Goal: Transaction & Acquisition: Purchase product/service

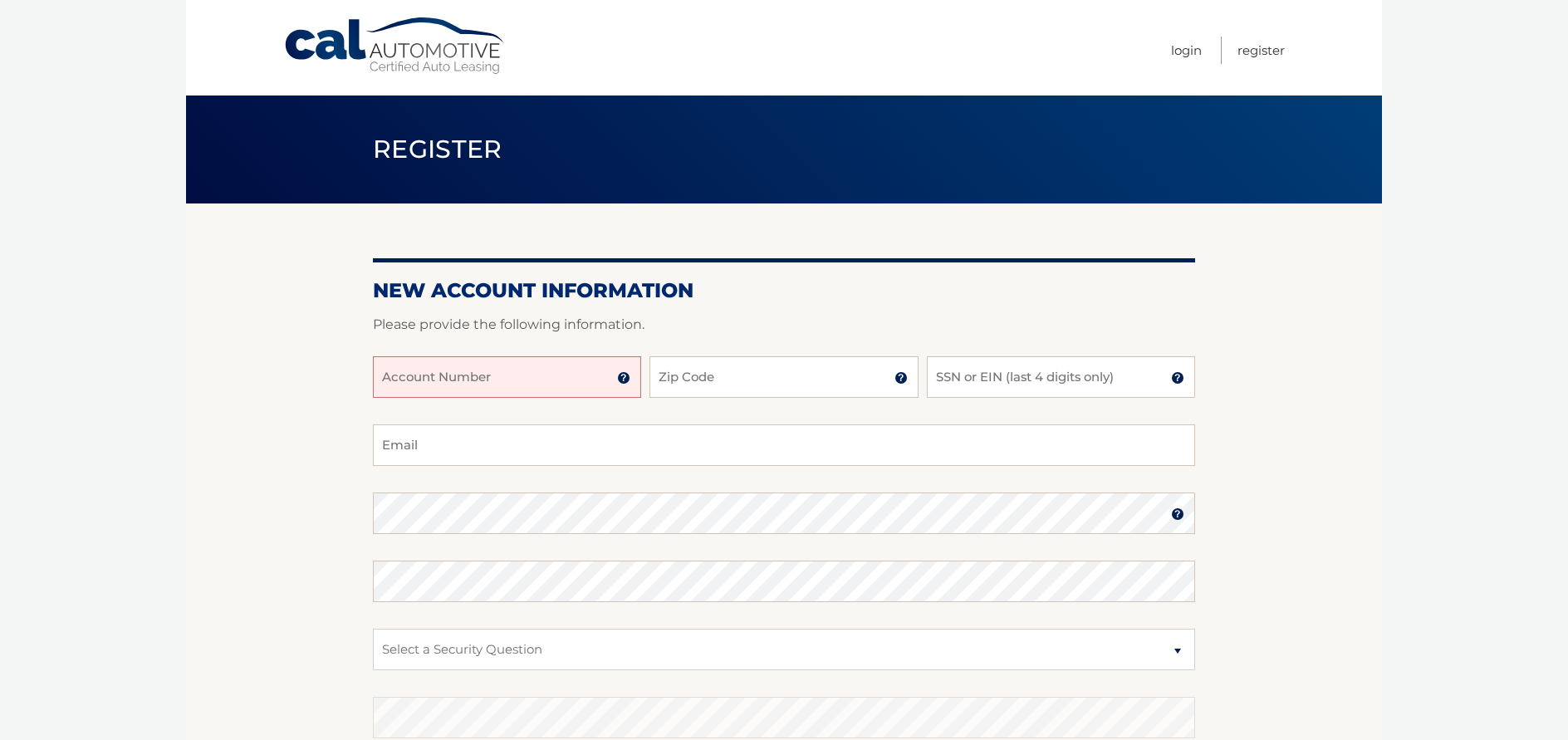
click at [515, 375] on input "Account Number" at bounding box center [507, 376] width 268 height 41
type input "44455985726"
type input "11724"
type input "[EMAIL_ADDRESS][DOMAIN_NAME]"
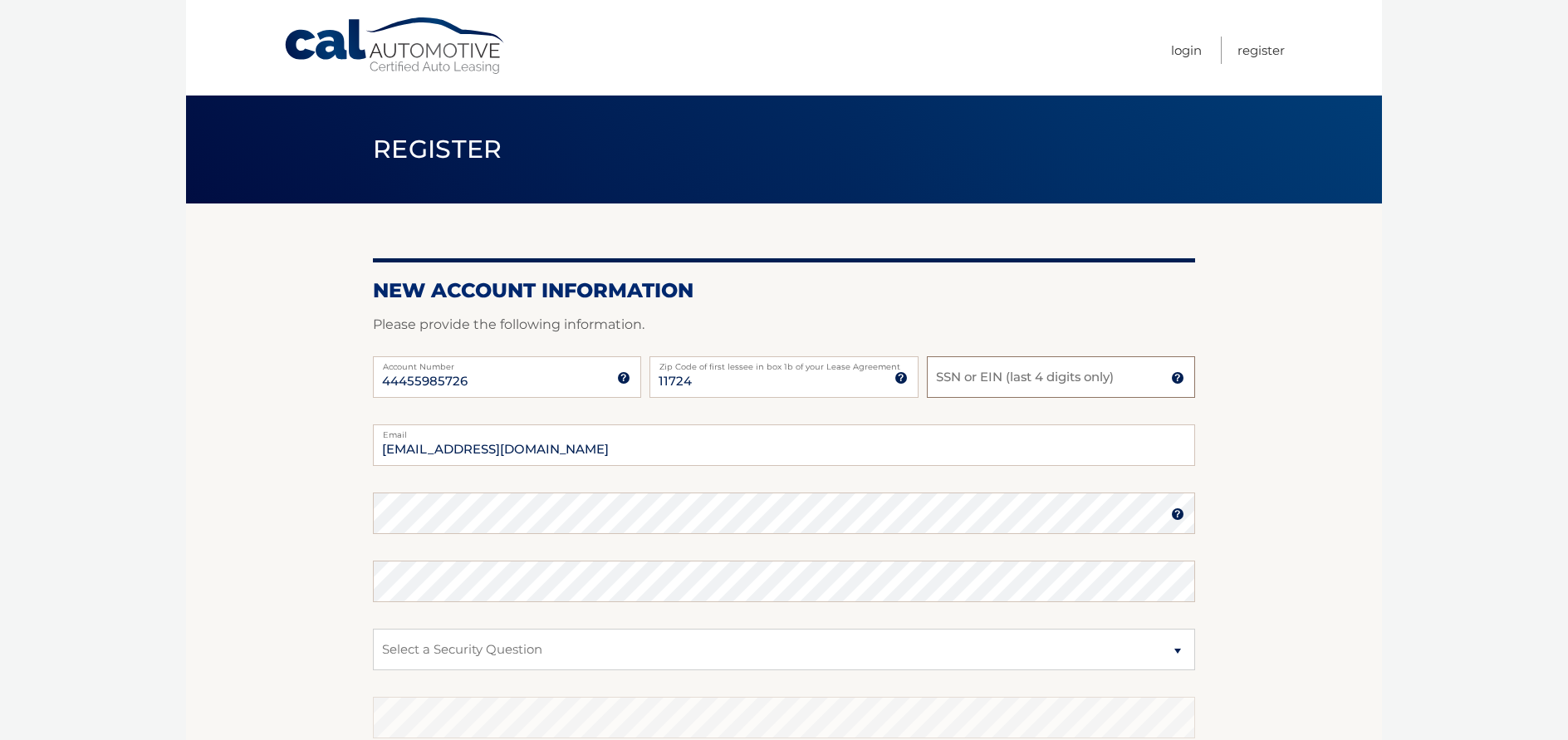
click at [956, 385] on input "SSN or EIN (last 4 digits only)" at bounding box center [1061, 376] width 268 height 41
type input "1803"
click at [647, 641] on select "Select a Security Question What was the name of your elementary school? What is…" at bounding box center [784, 649] width 822 height 41
select select "2"
click at [373, 629] on select "Select a Security Question What was the name of your elementary school? What is…" at bounding box center [784, 649] width 822 height 41
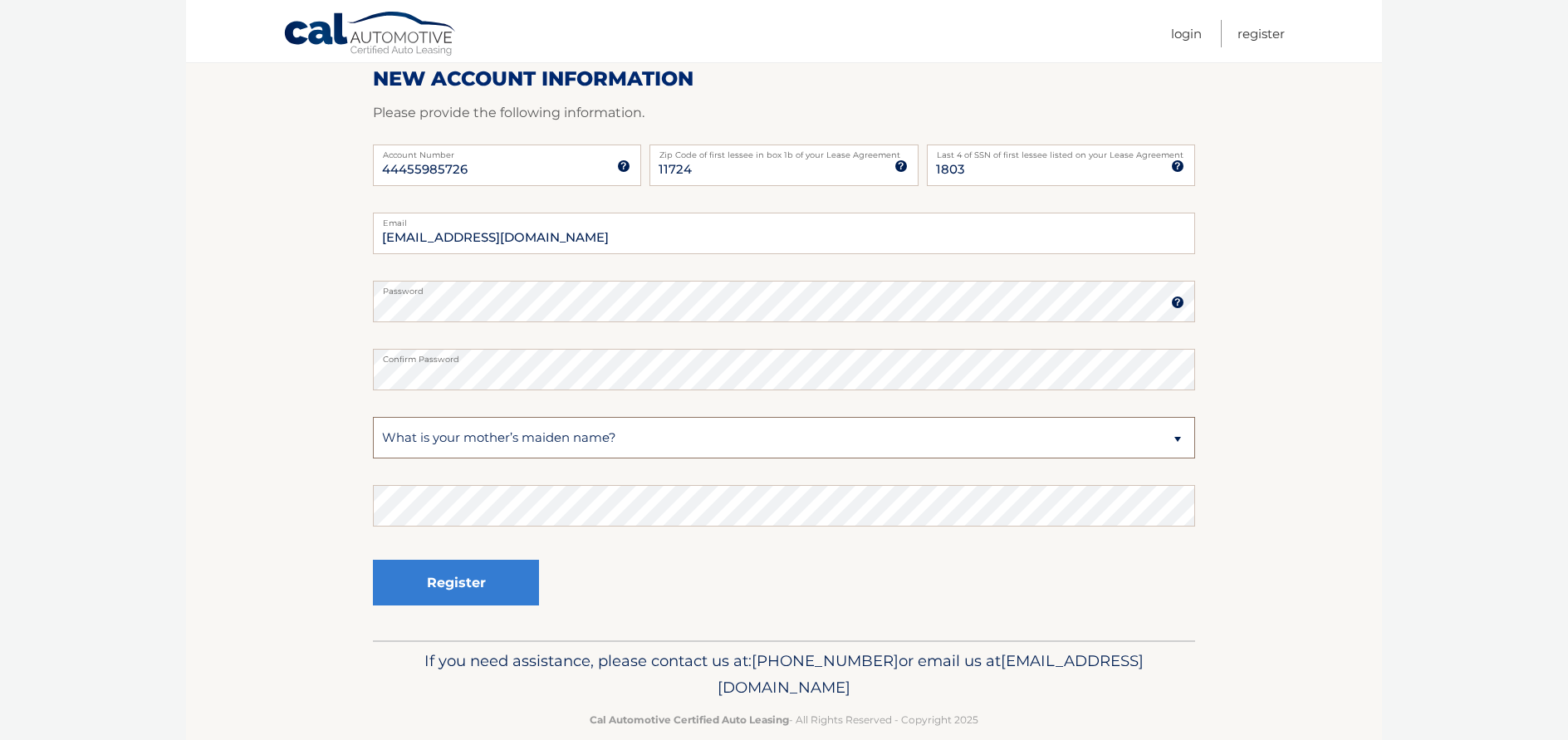
scroll to position [238, 0]
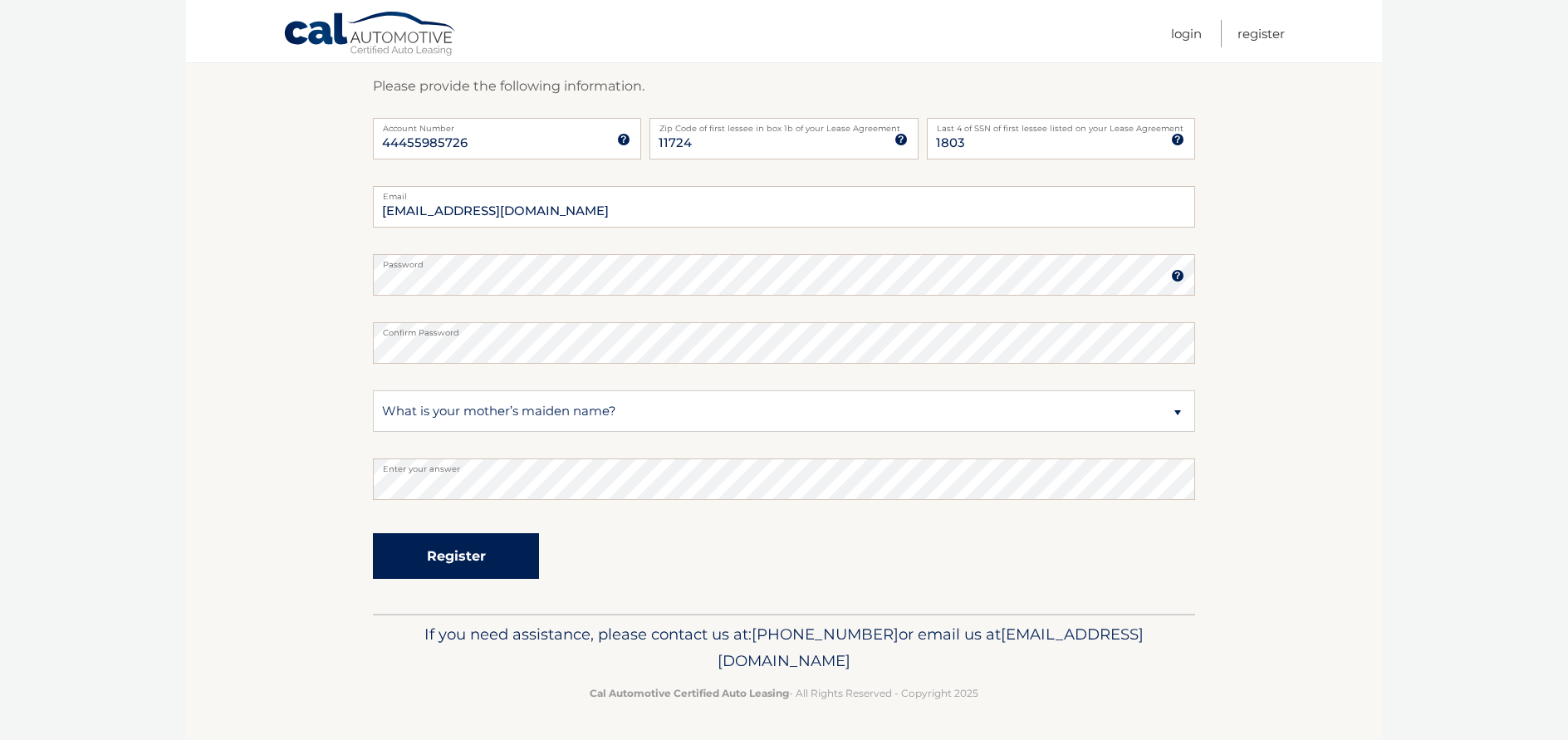
click at [446, 561] on button "Register" at bounding box center [456, 556] width 166 height 46
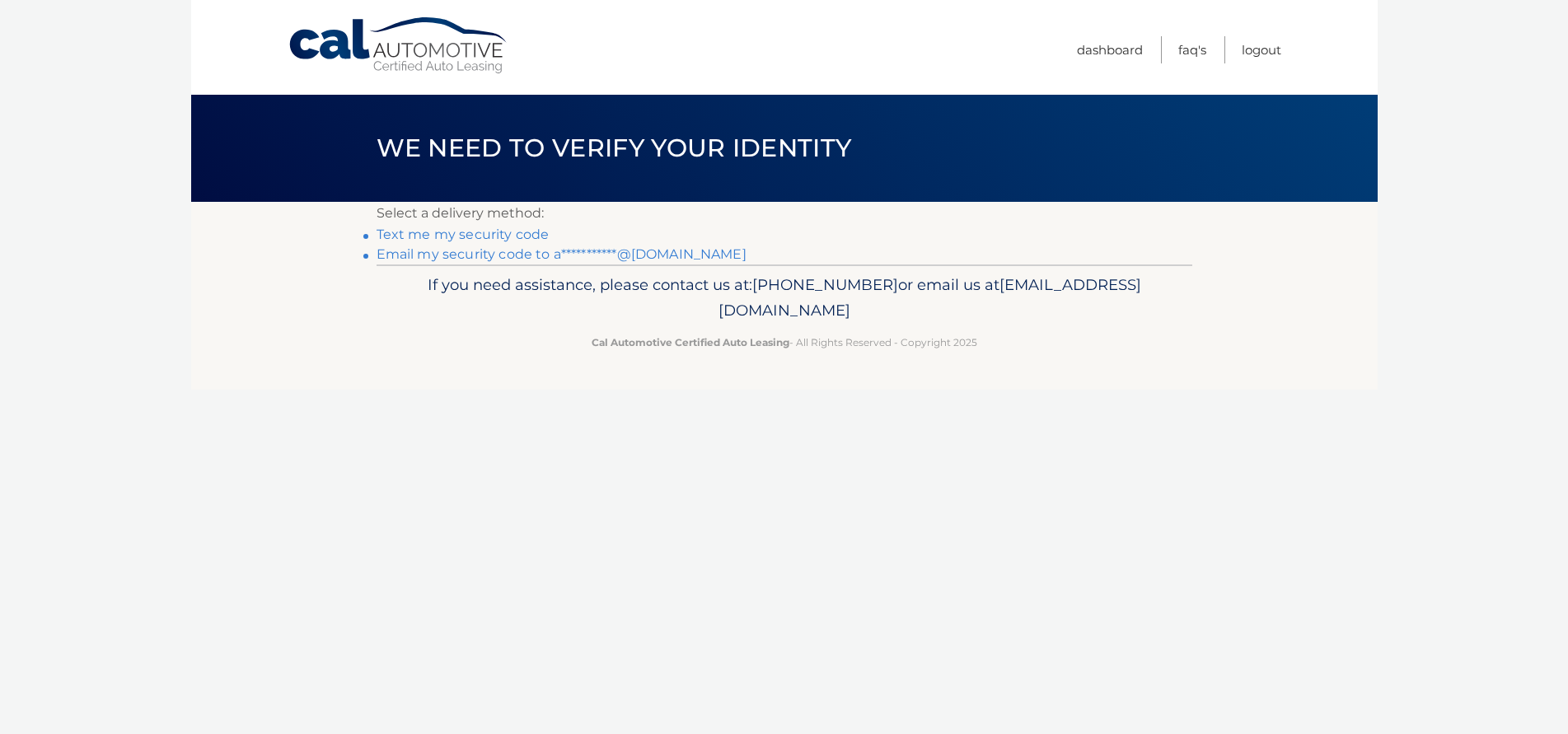
click at [440, 235] on link "Text me my security code" at bounding box center [463, 234] width 173 height 16
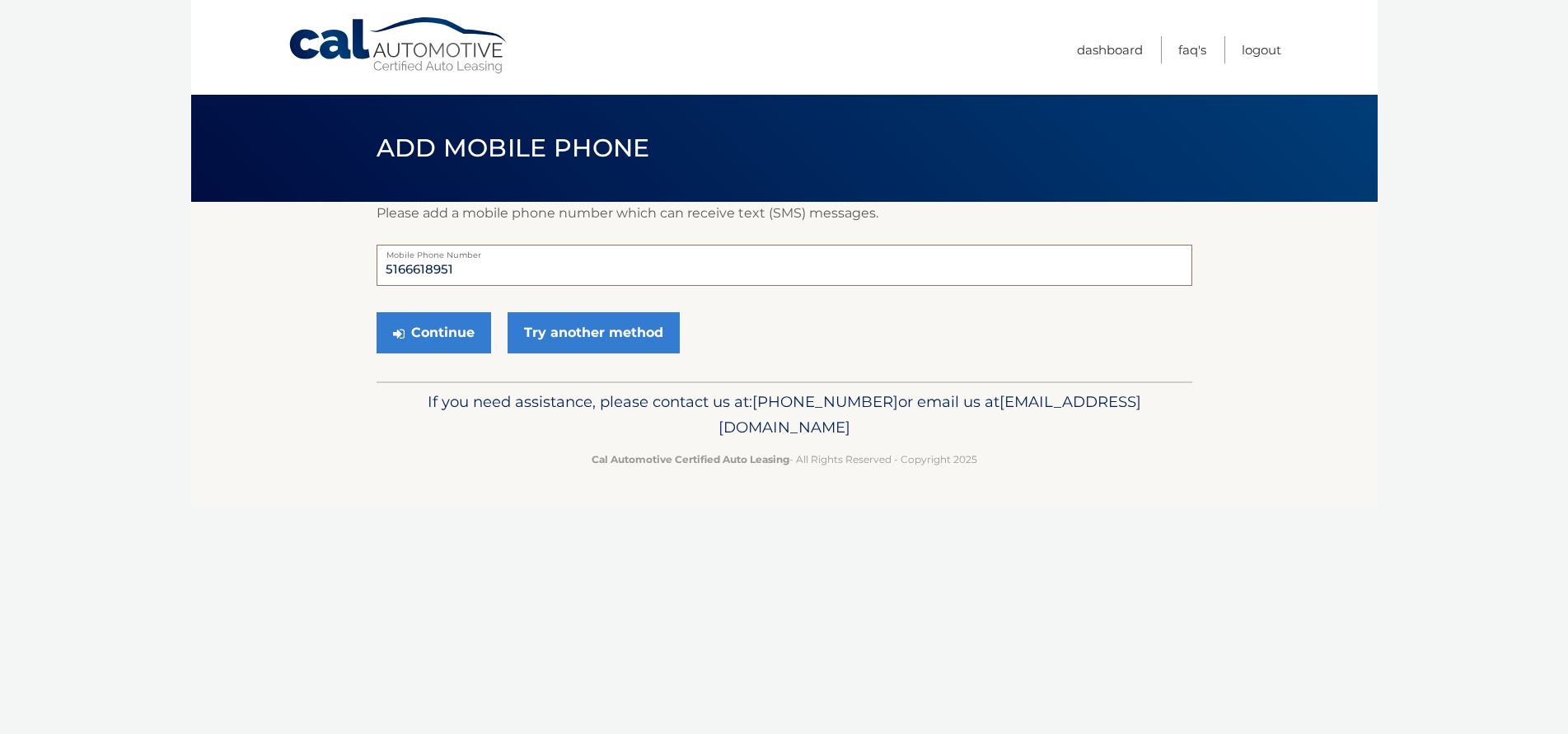
drag, startPoint x: 460, startPoint y: 264, endPoint x: 383, endPoint y: 269, distance: 77.2
click at [383, 269] on input "5166618951" at bounding box center [784, 264] width 815 height 41
type input "9179720023"
click at [454, 334] on button "Continue" at bounding box center [434, 332] width 115 height 41
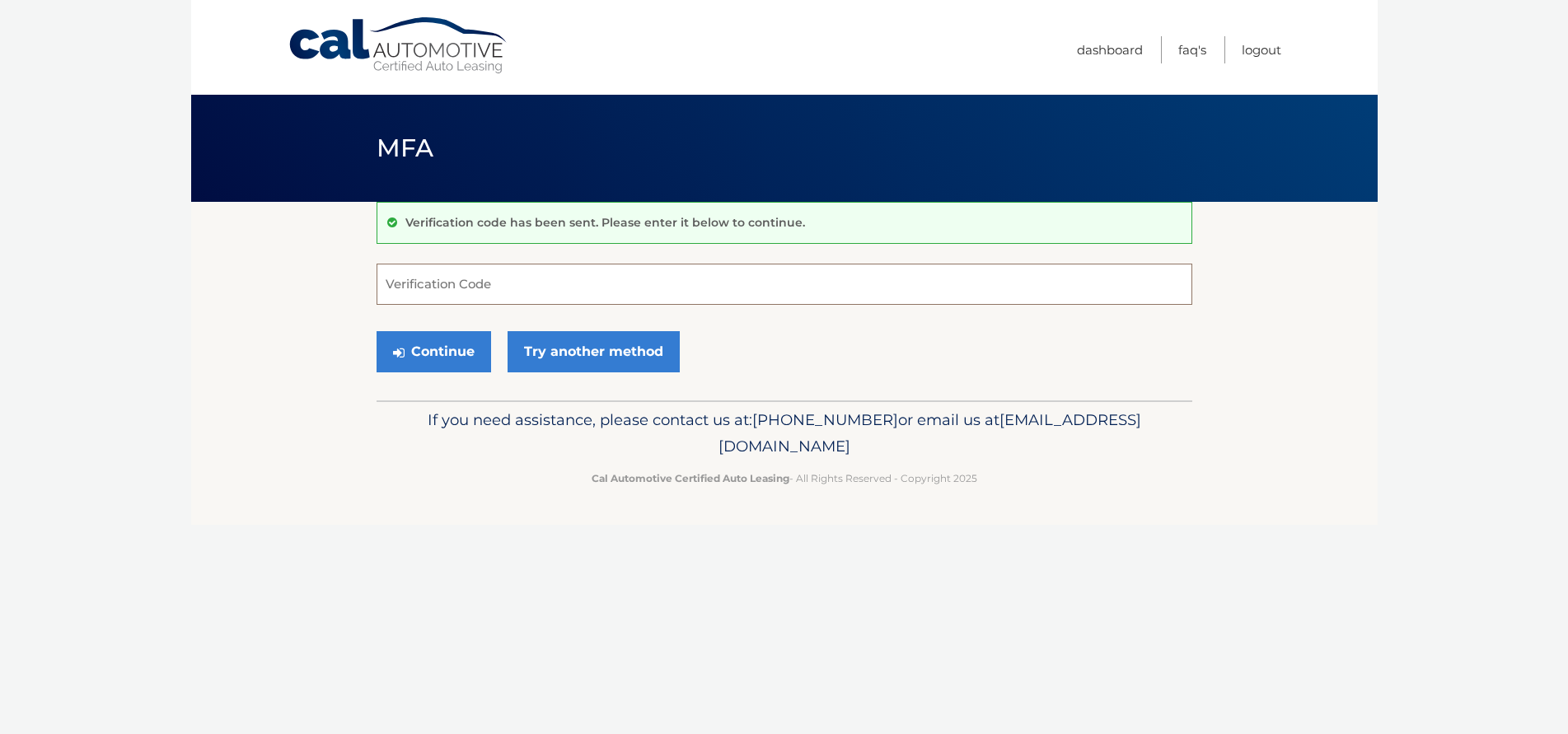
click at [443, 290] on input "Verification Code" at bounding box center [784, 284] width 815 height 41
type input "965119"
click at [465, 357] on button "Continue" at bounding box center [434, 352] width 115 height 41
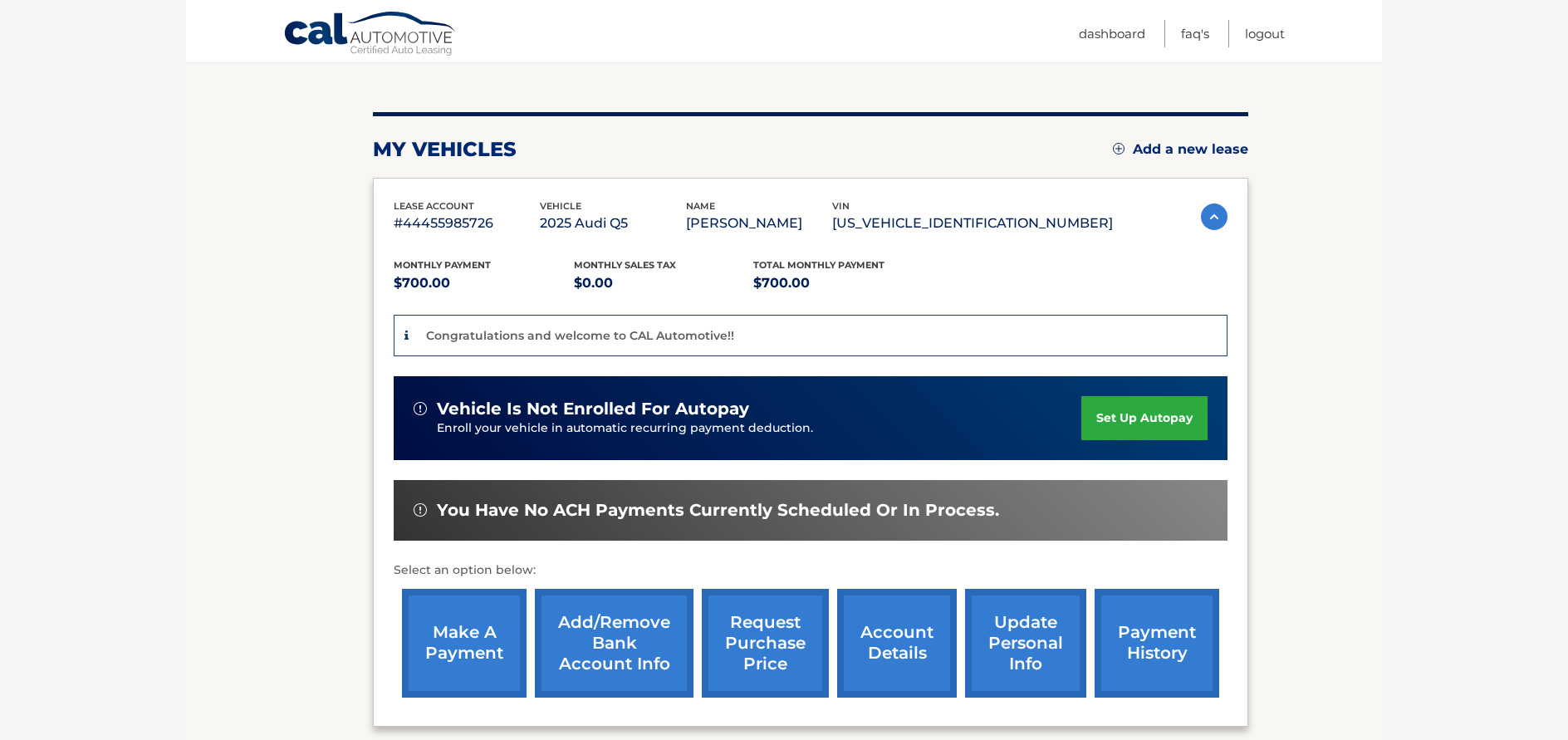
scroll to position [249, 0]
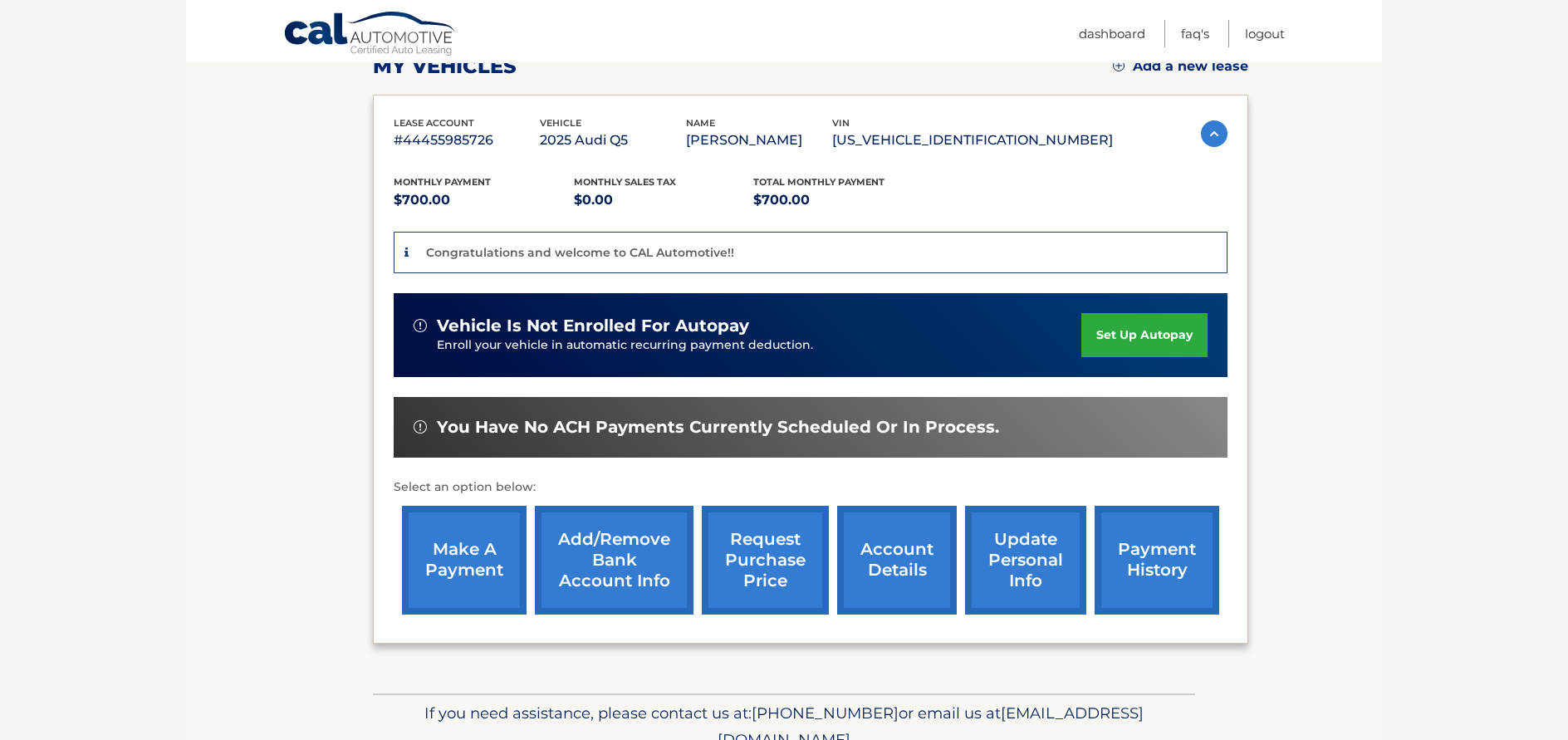
click at [463, 534] on link "make a payment" at bounding box center [464, 559] width 125 height 109
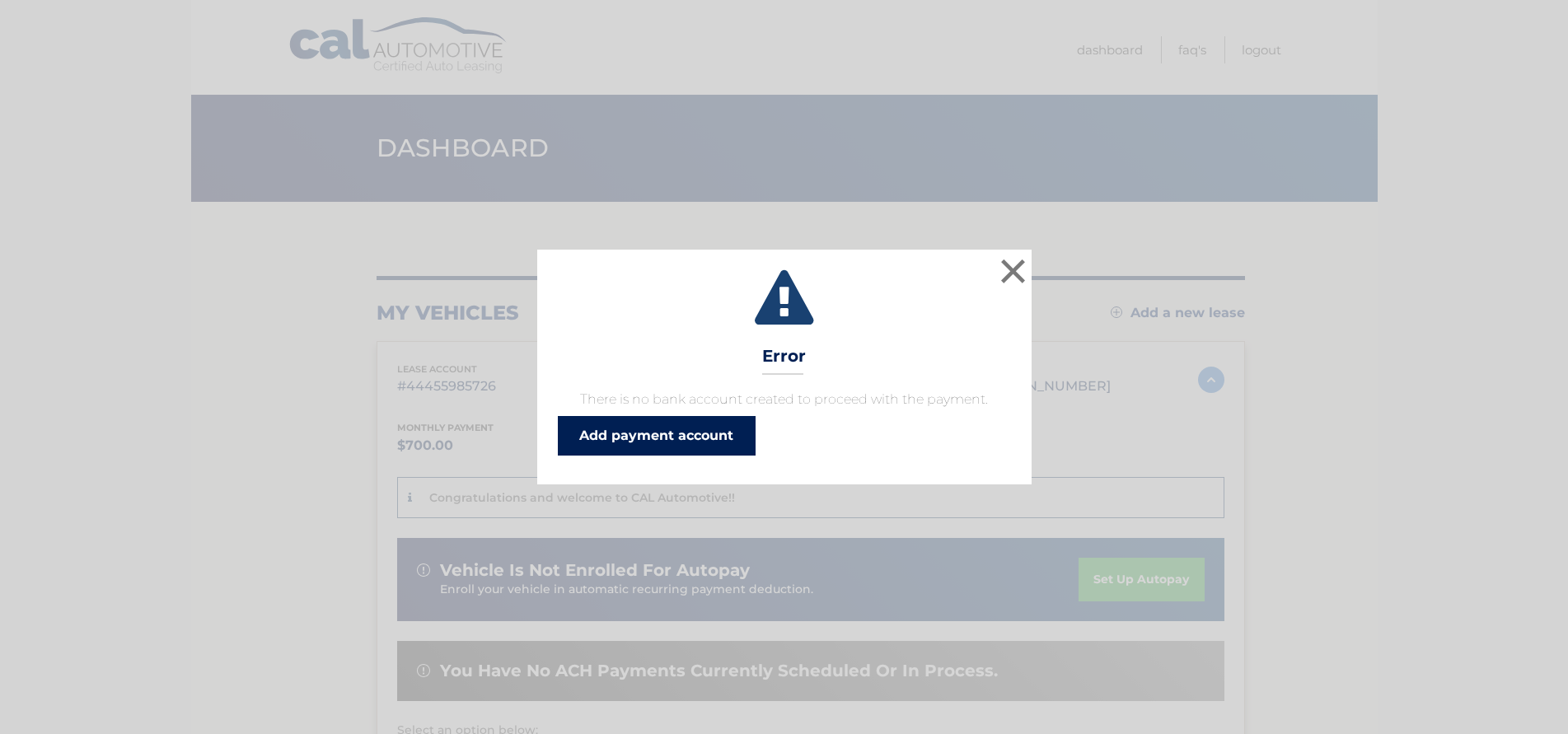
click at [655, 430] on link "Add payment account" at bounding box center [656, 435] width 198 height 39
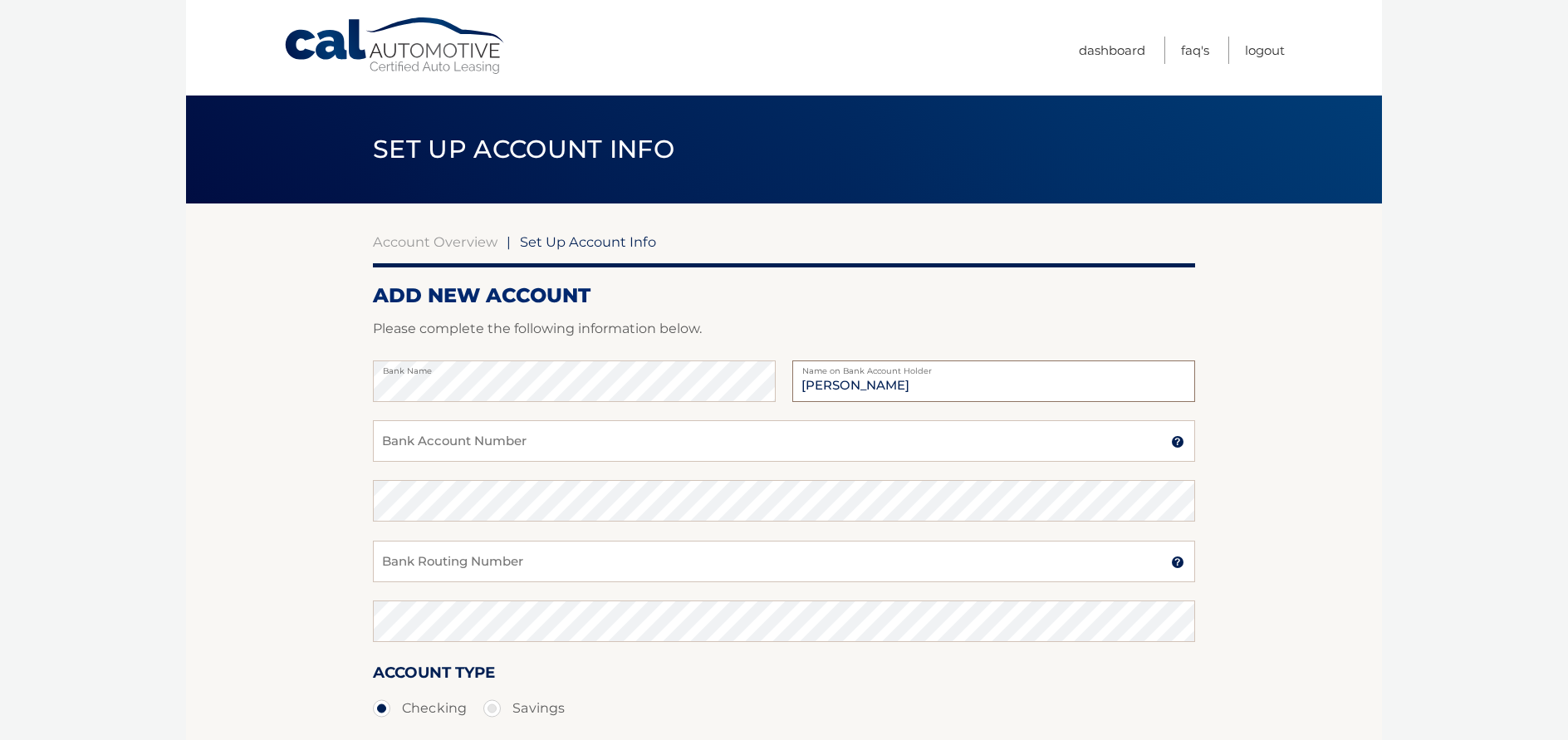
type input "[PERSON_NAME]"
click at [509, 435] on input "Bank Account Number" at bounding box center [784, 440] width 822 height 41
type input "874681304"
drag, startPoint x: 456, startPoint y: 559, endPoint x: 368, endPoint y: 568, distance: 88.5
click at [368, 568] on section "Account Overview | Set Up Account Info ADD NEW ACCOUNT Please complete the foll…" at bounding box center [783, 520] width 1196 height 634
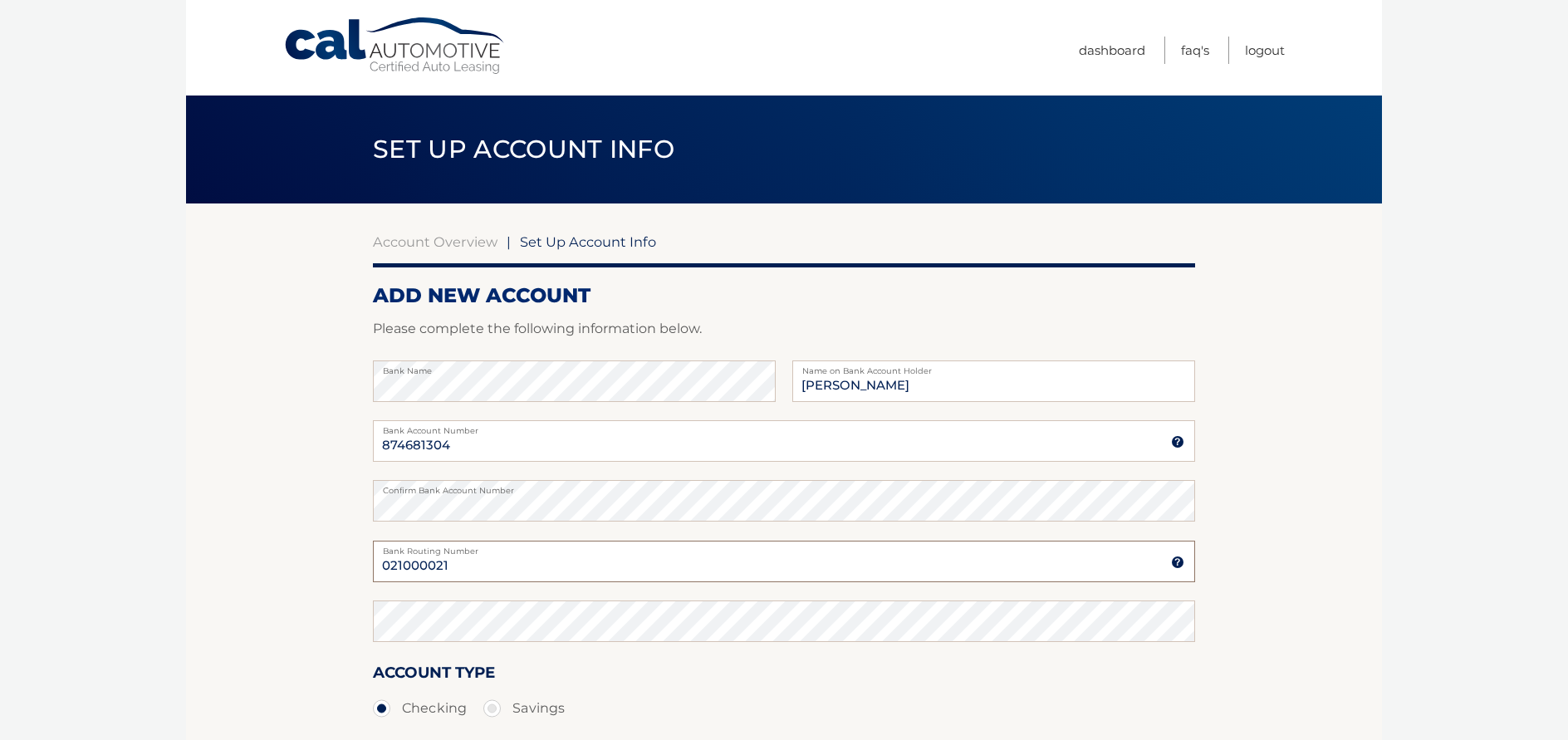
type input "021000021"
click at [335, 577] on section "Account Overview | Set Up Account Info ADD NEW ACCOUNT Please complete the foll…" at bounding box center [783, 520] width 1196 height 634
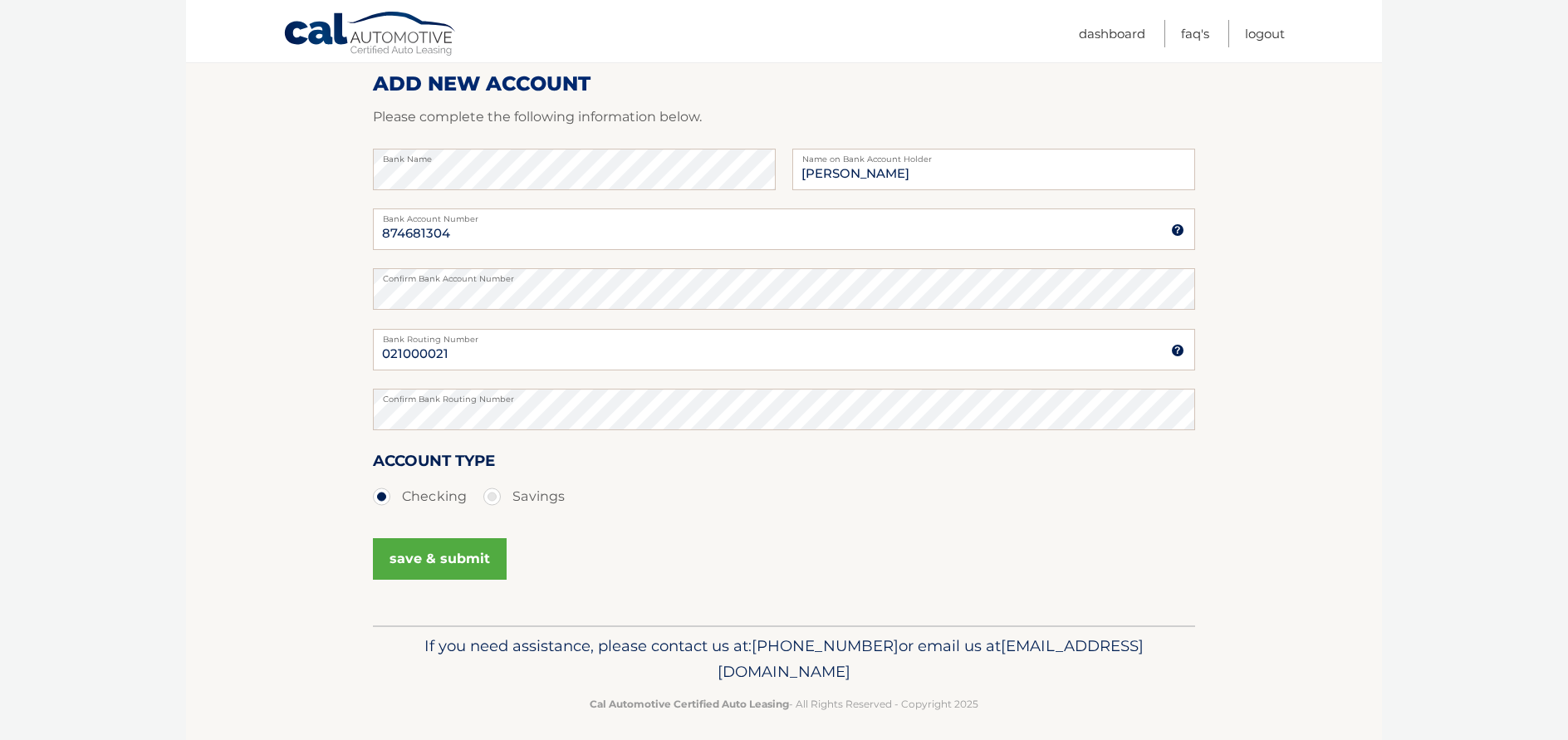
scroll to position [224, 0]
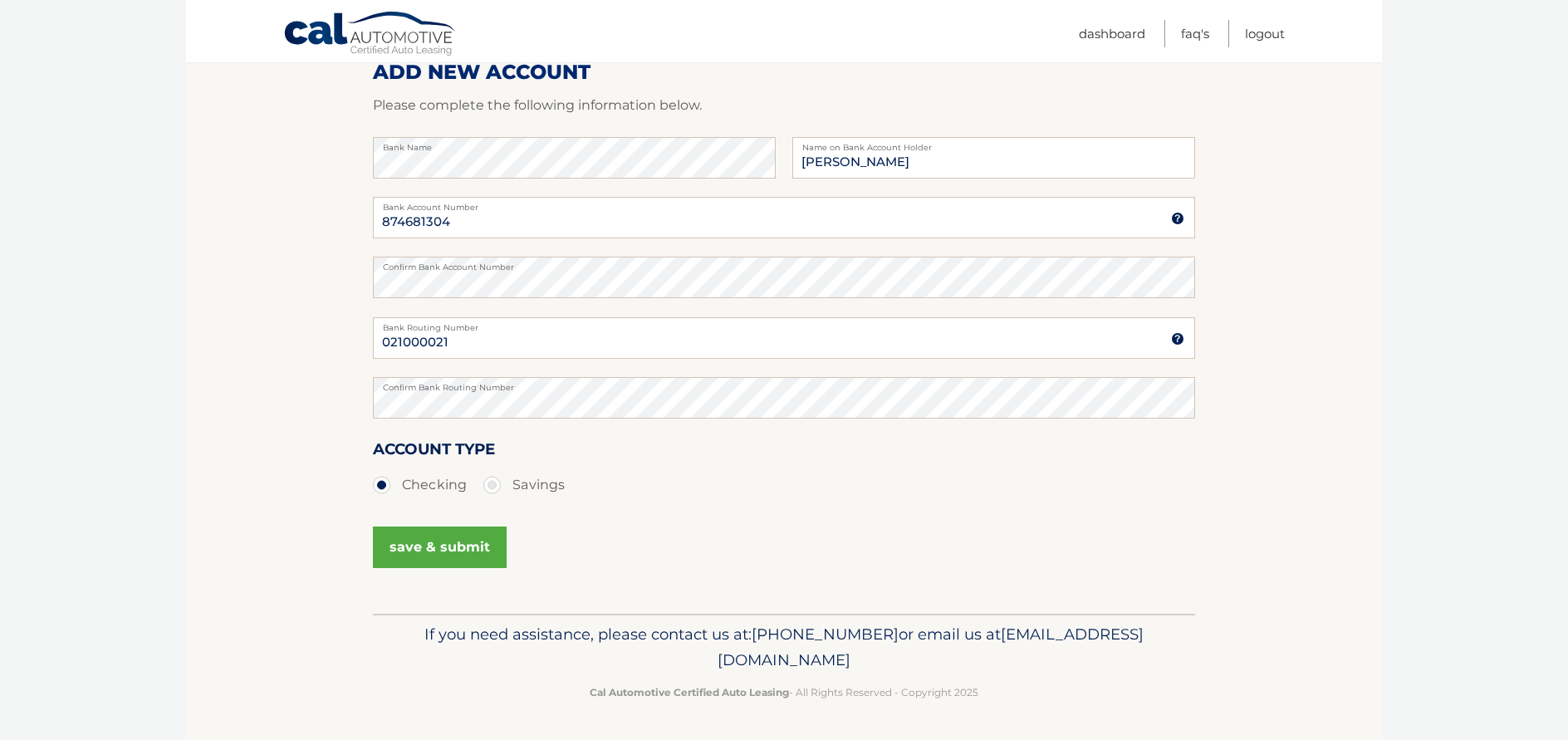
click at [424, 556] on button "save & submit" at bounding box center [440, 547] width 133 height 41
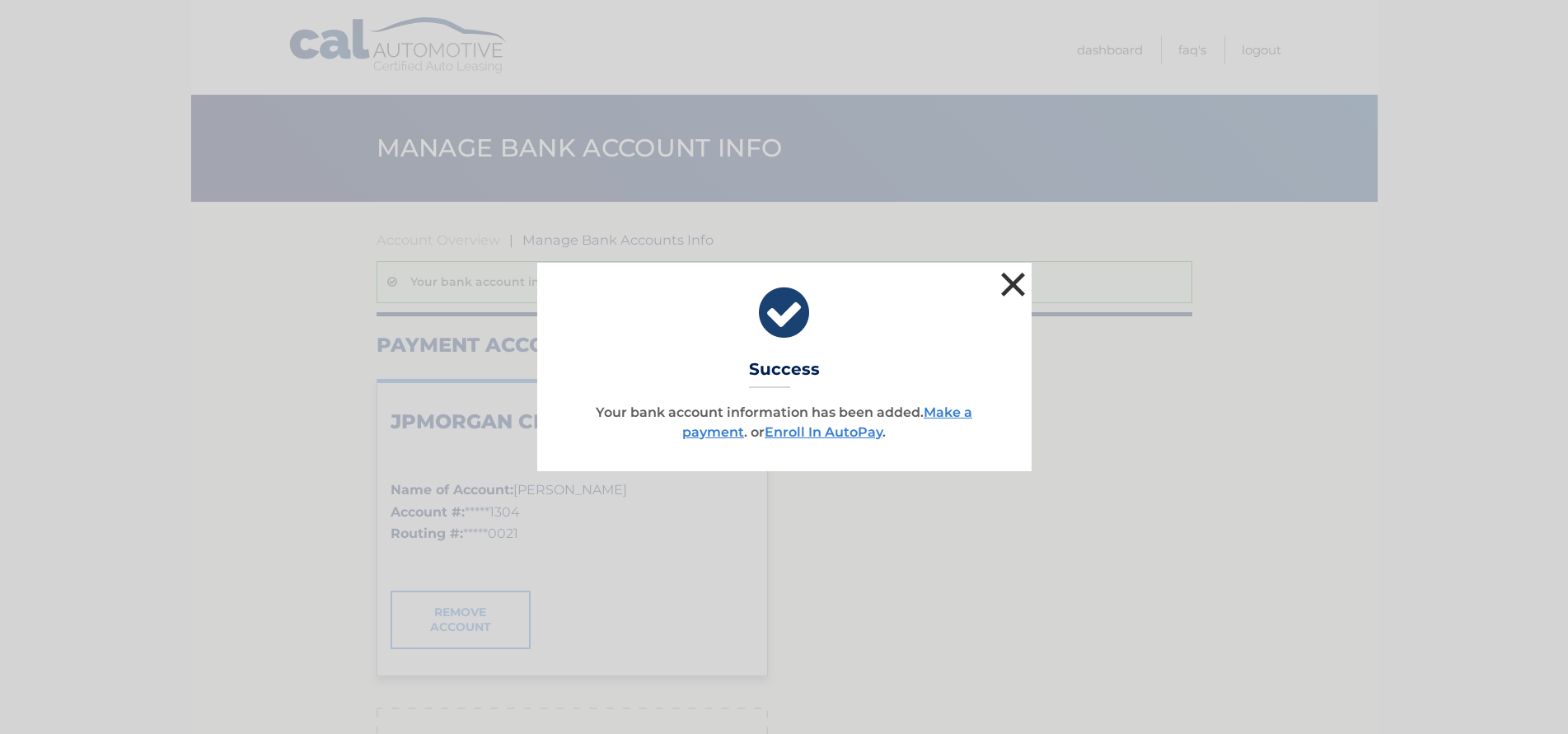
click at [1012, 290] on button "×" at bounding box center [1013, 284] width 33 height 33
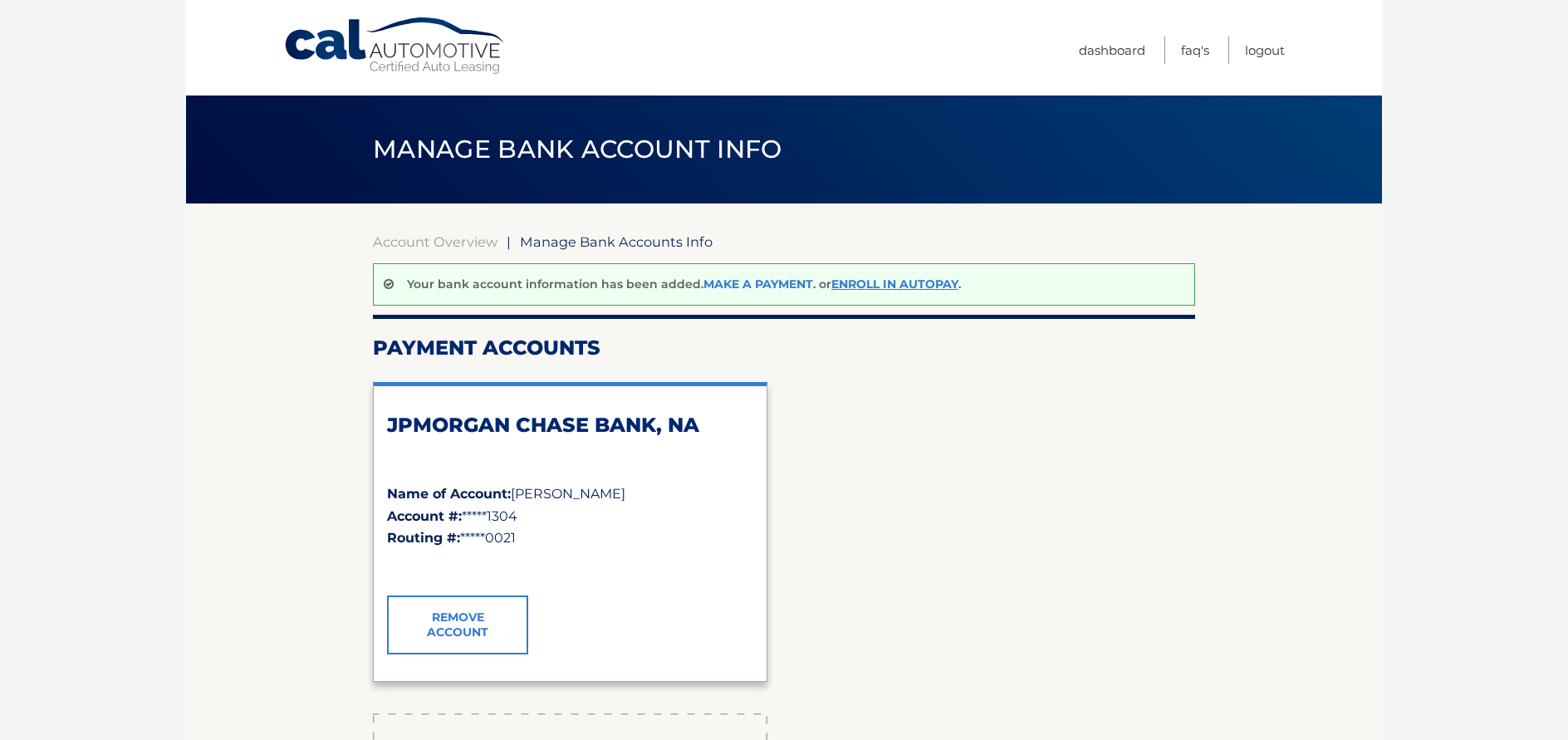
click at [775, 281] on link "Make a payment" at bounding box center [759, 284] width 110 height 15
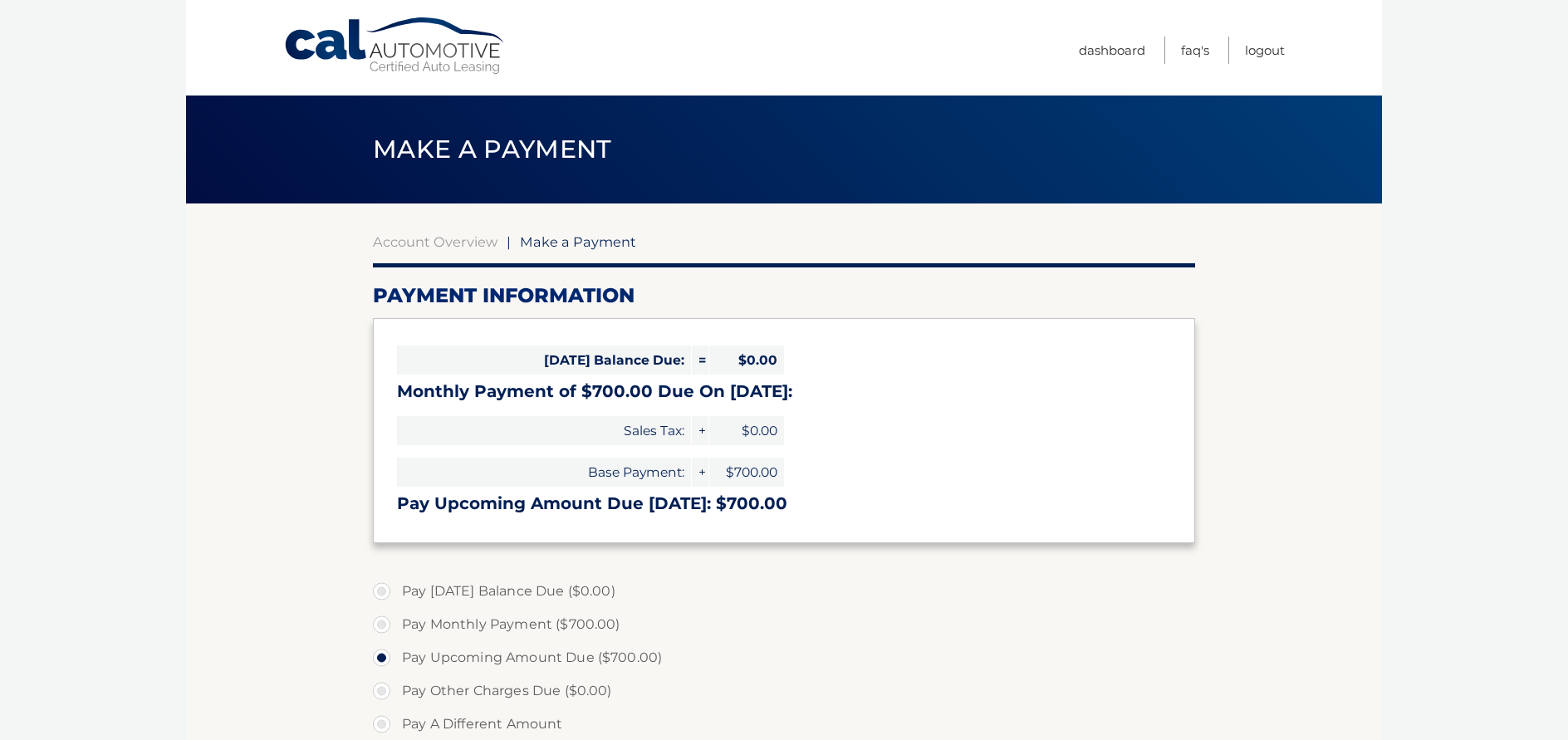
select select "MmZmZmNlMTctYmQyMy00MWQ3LWEwYjQtOWNmYTZjMDQ5ODU2"
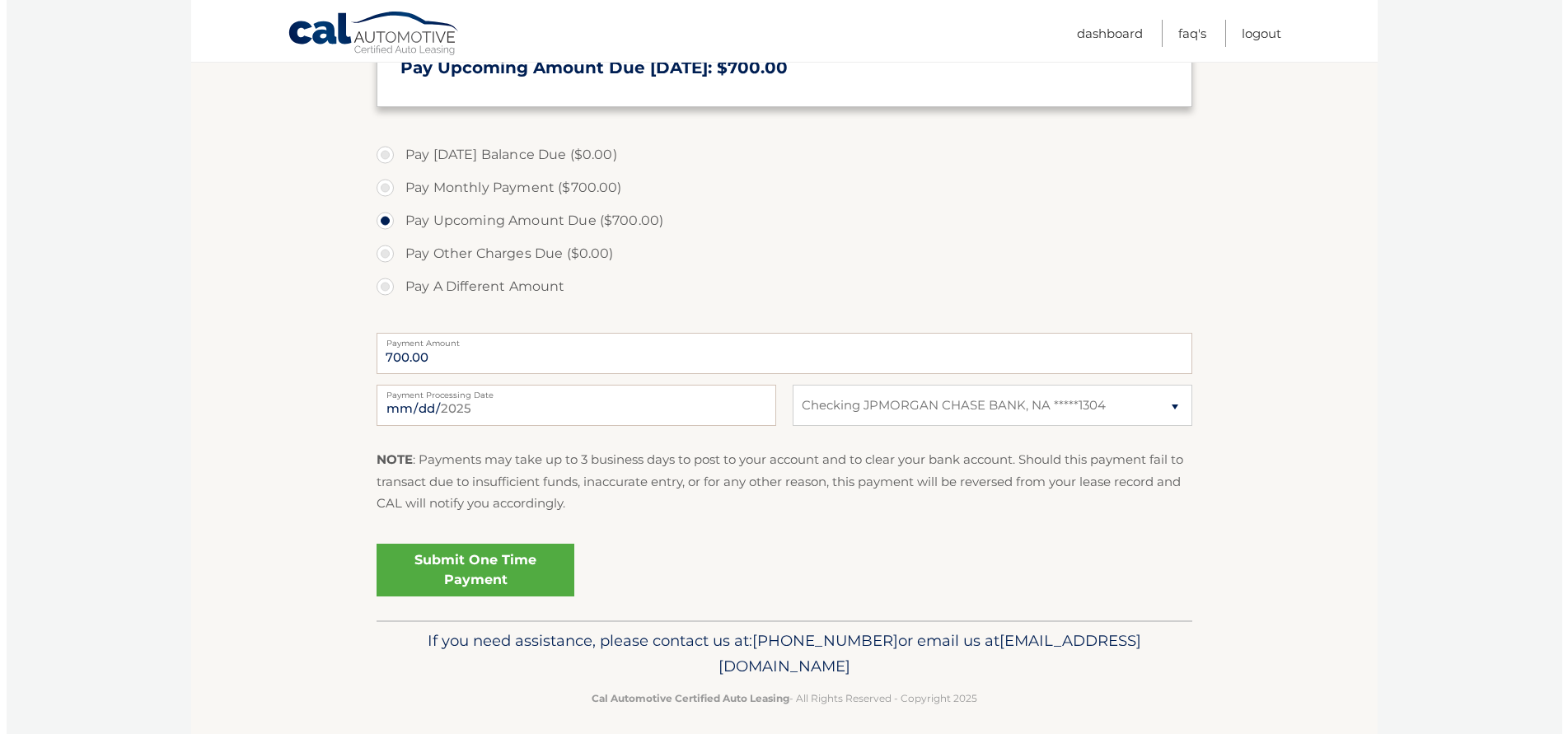
scroll to position [443, 0]
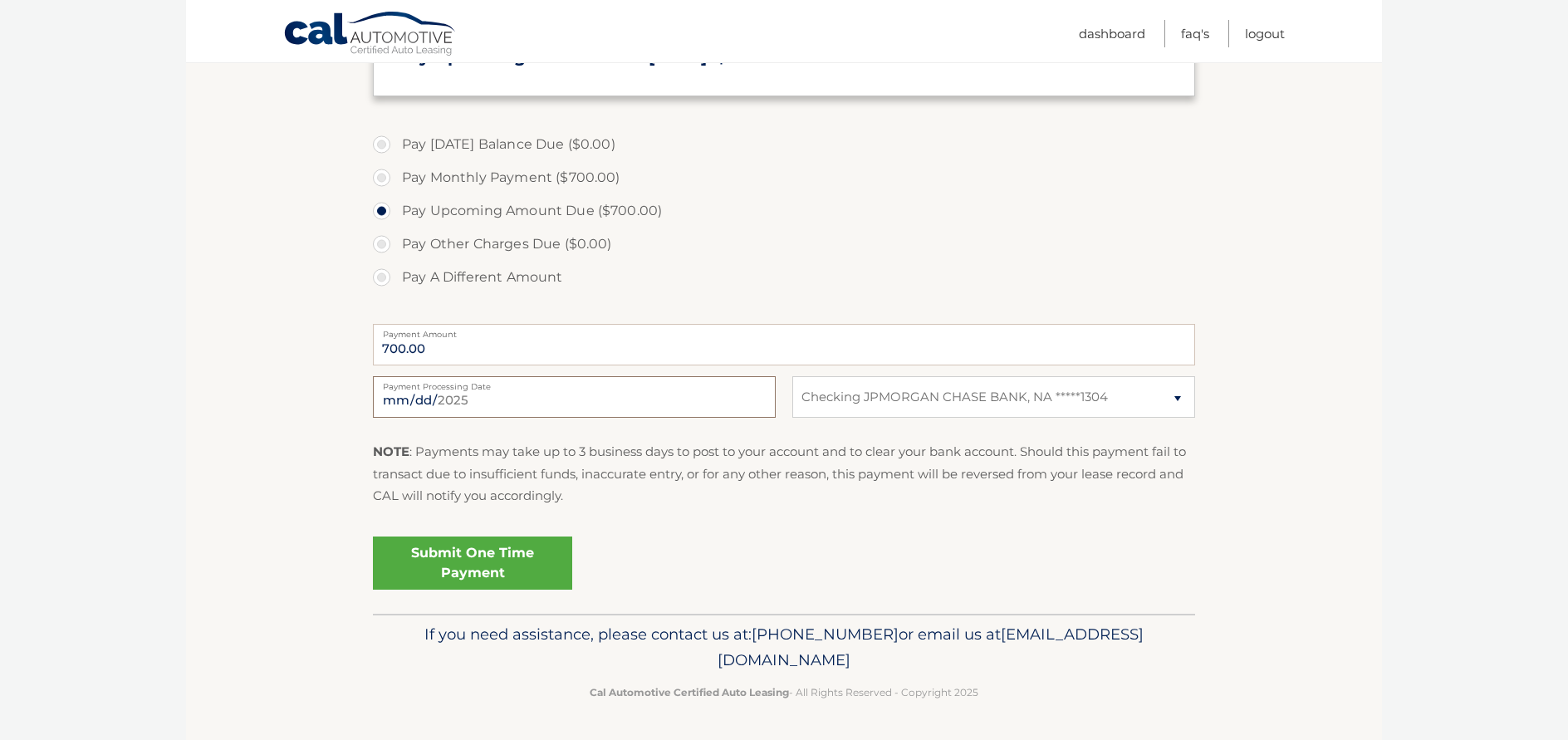
click at [683, 402] on input "[DATE]" at bounding box center [574, 397] width 403 height 41
click at [751, 531] on div "Submit One Time Payment" at bounding box center [784, 559] width 822 height 60
click at [529, 562] on link "Submit One Time Payment" at bounding box center [473, 563] width 199 height 53
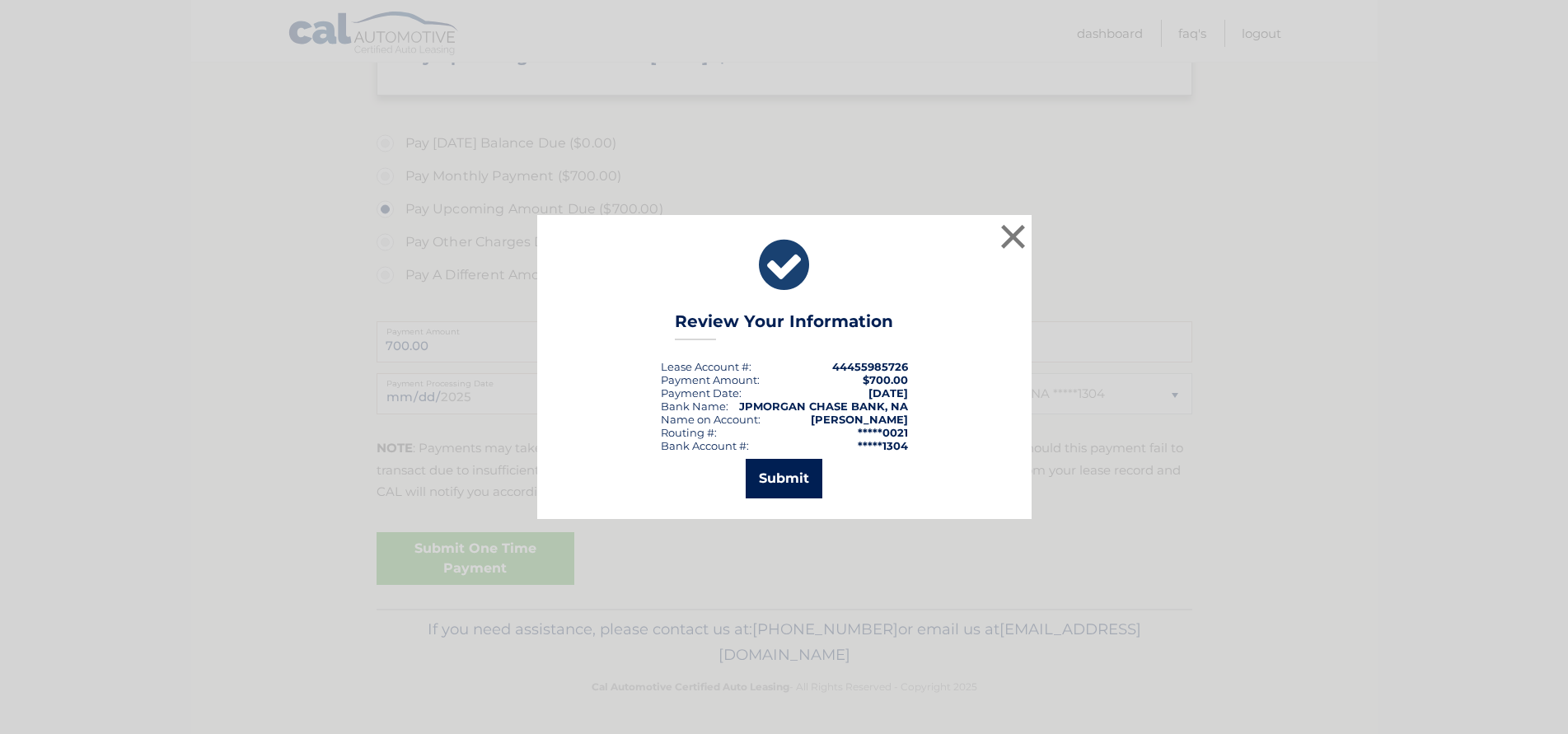
click at [794, 486] on button "Submit" at bounding box center [784, 478] width 77 height 39
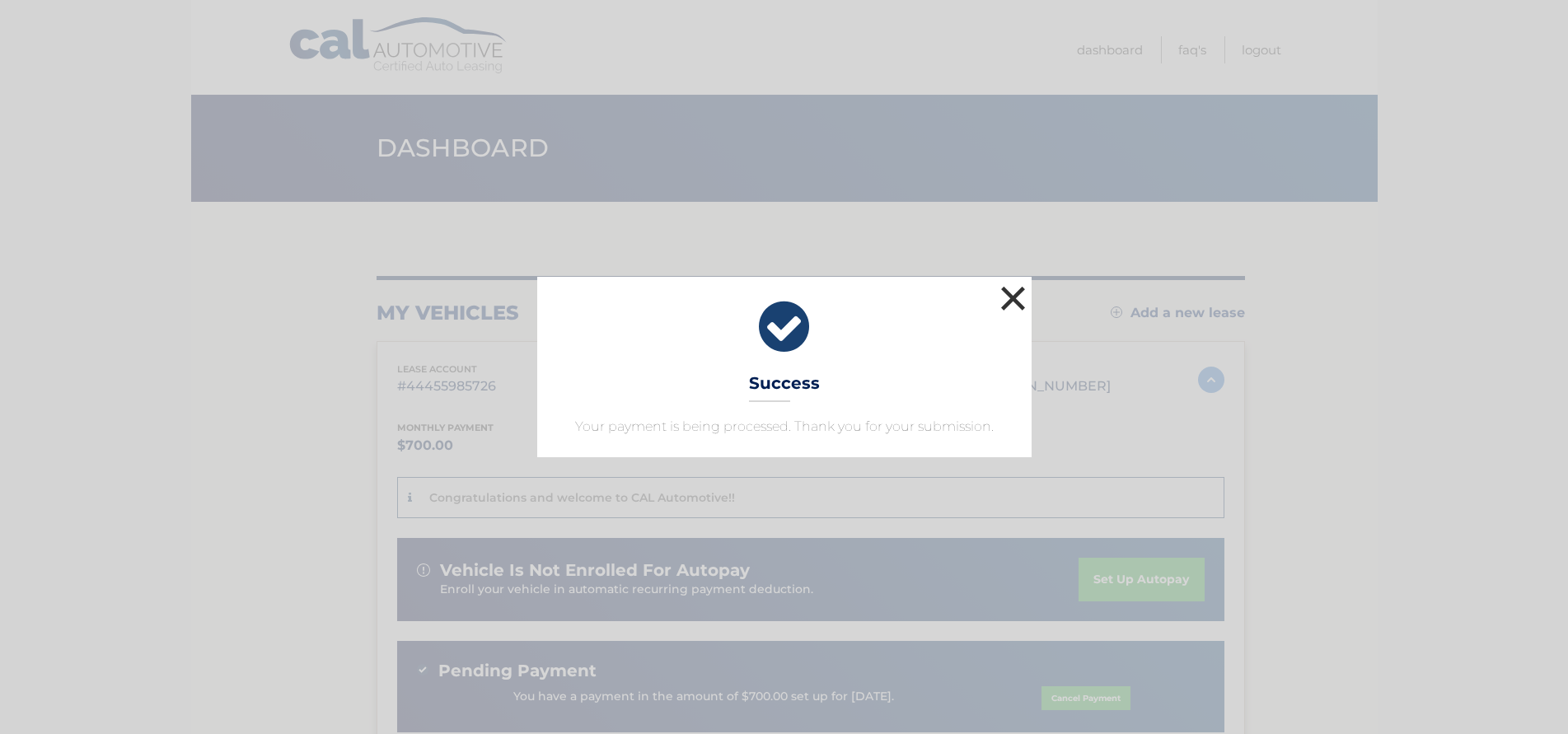
click at [1020, 305] on button "×" at bounding box center [1013, 298] width 33 height 33
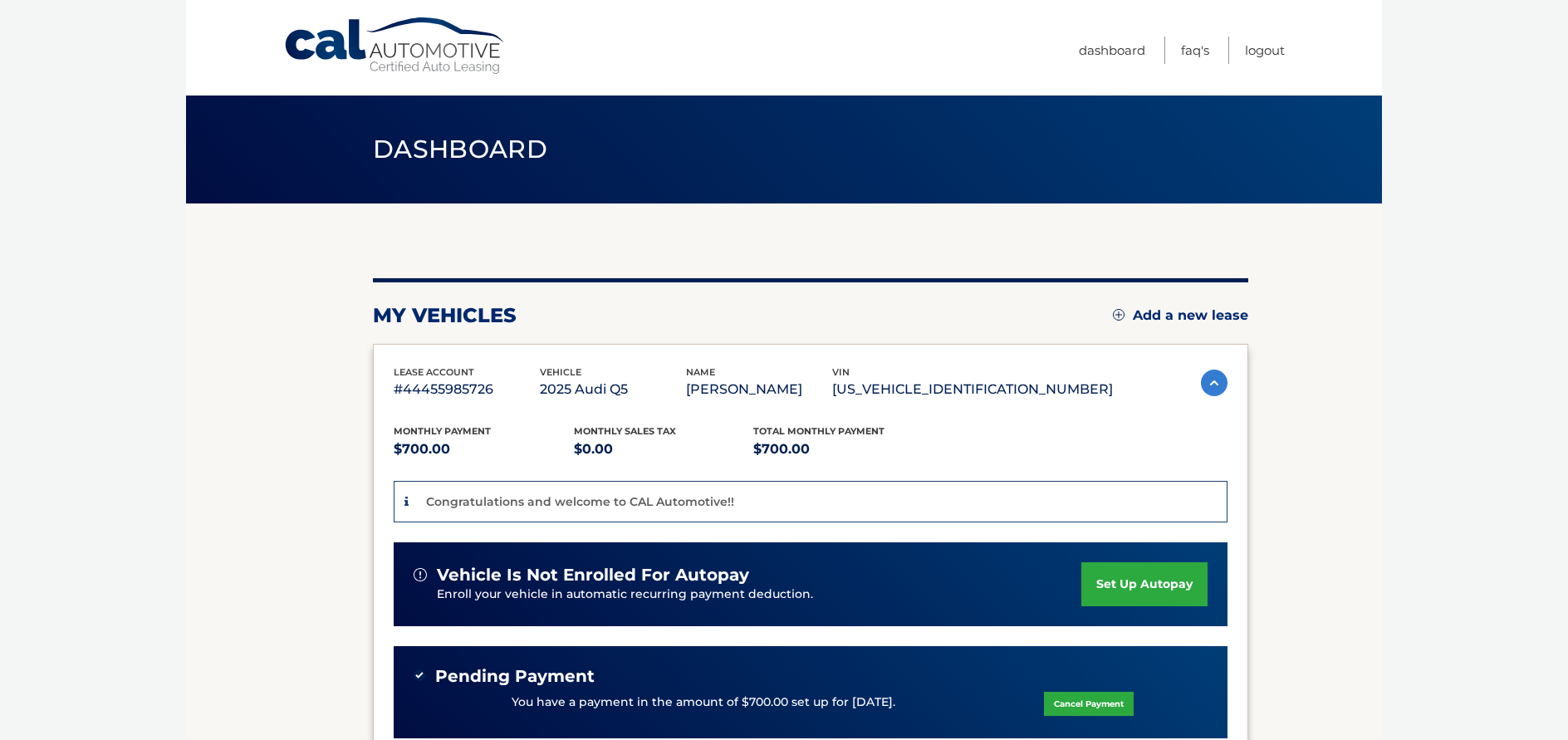
drag, startPoint x: 175, startPoint y: 0, endPoint x: 55, endPoint y: 90, distance: 150.0
click at [55, 90] on body "Cal Automotive Menu Dashboard FAQ's Logout" at bounding box center [784, 370] width 1568 height 740
